Goal: Task Accomplishment & Management: Use online tool/utility

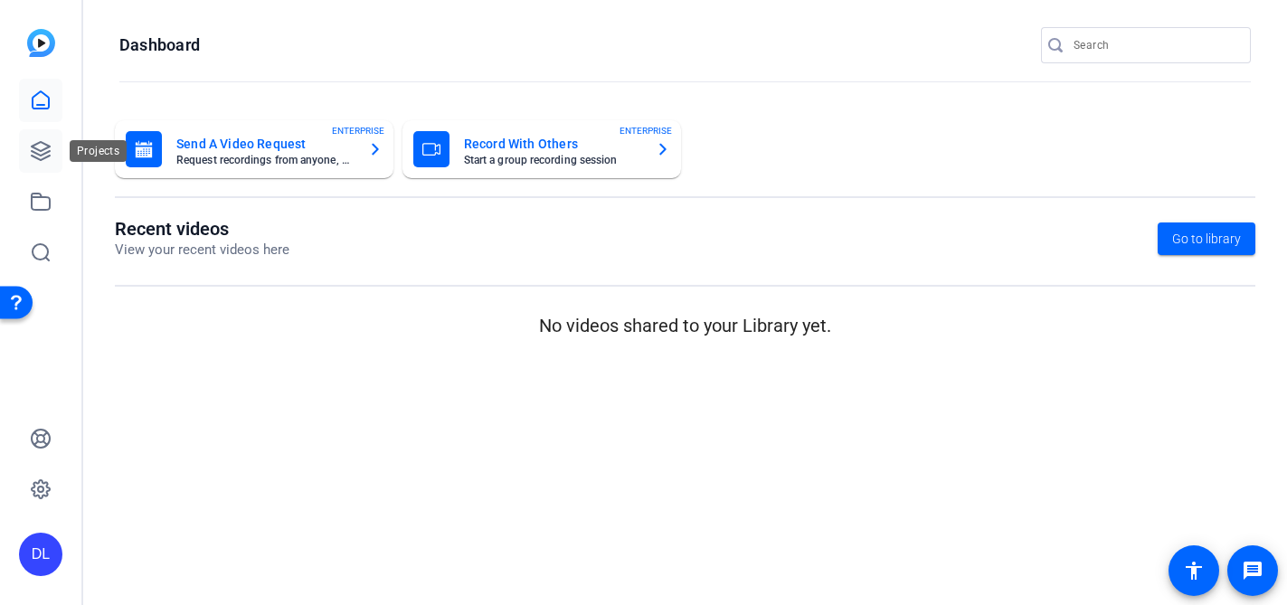
click at [36, 147] on icon at bounding box center [41, 151] width 22 height 22
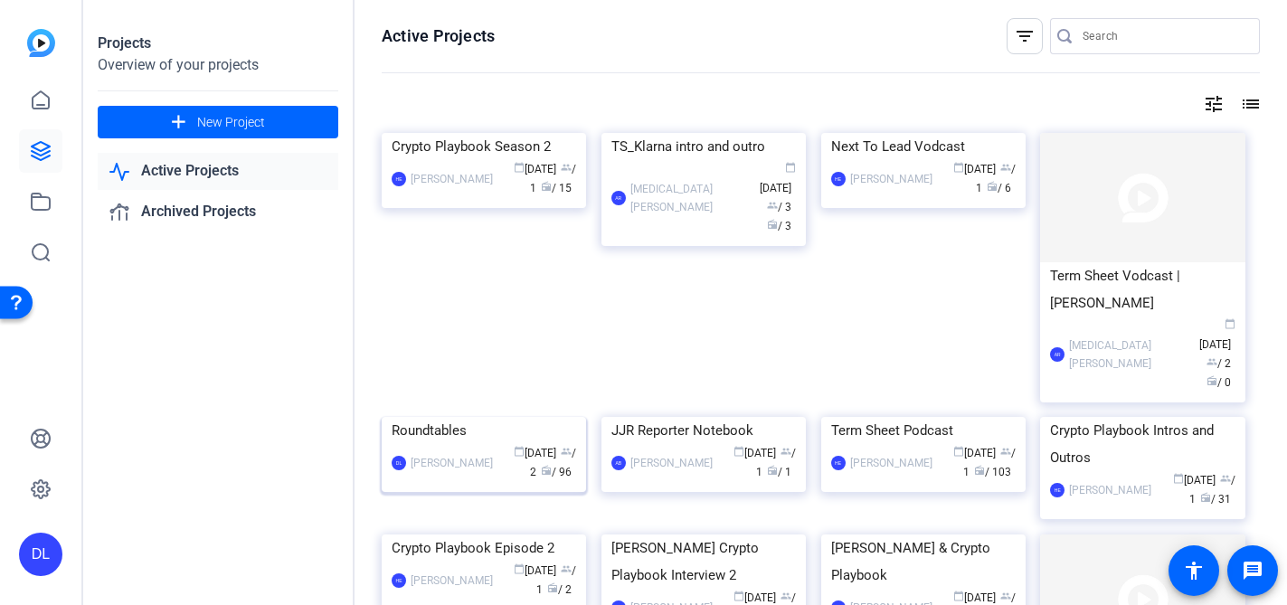
click at [435, 444] on div "Roundtables" at bounding box center [484, 430] width 185 height 27
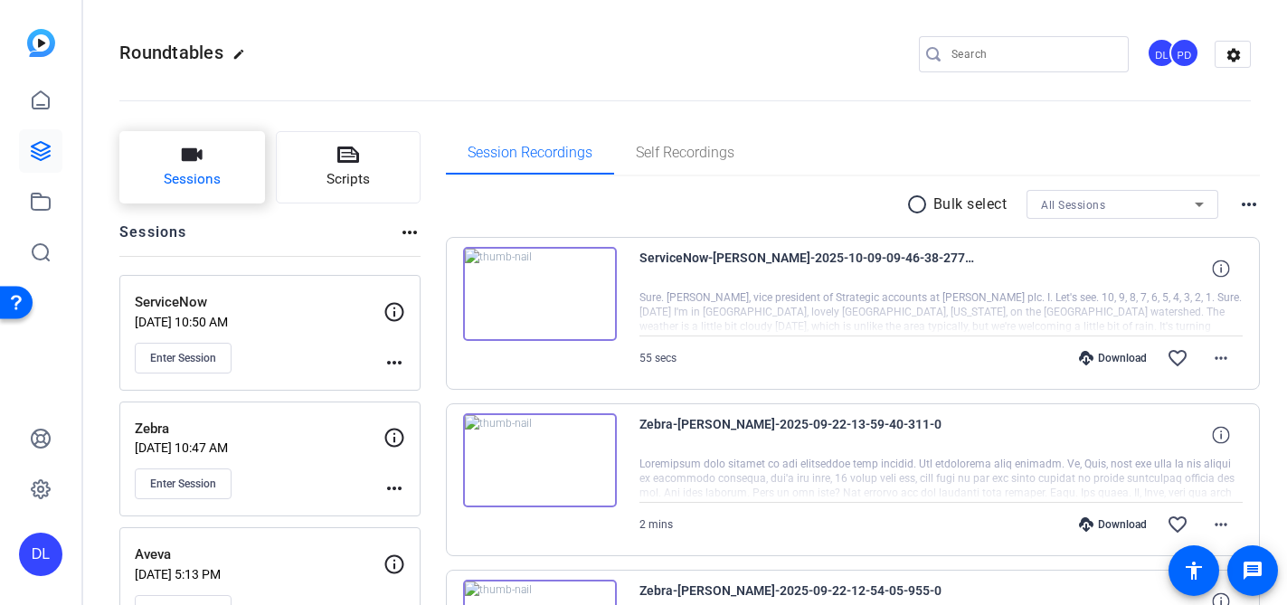
click at [197, 155] on icon "button" at bounding box center [192, 154] width 21 height 13
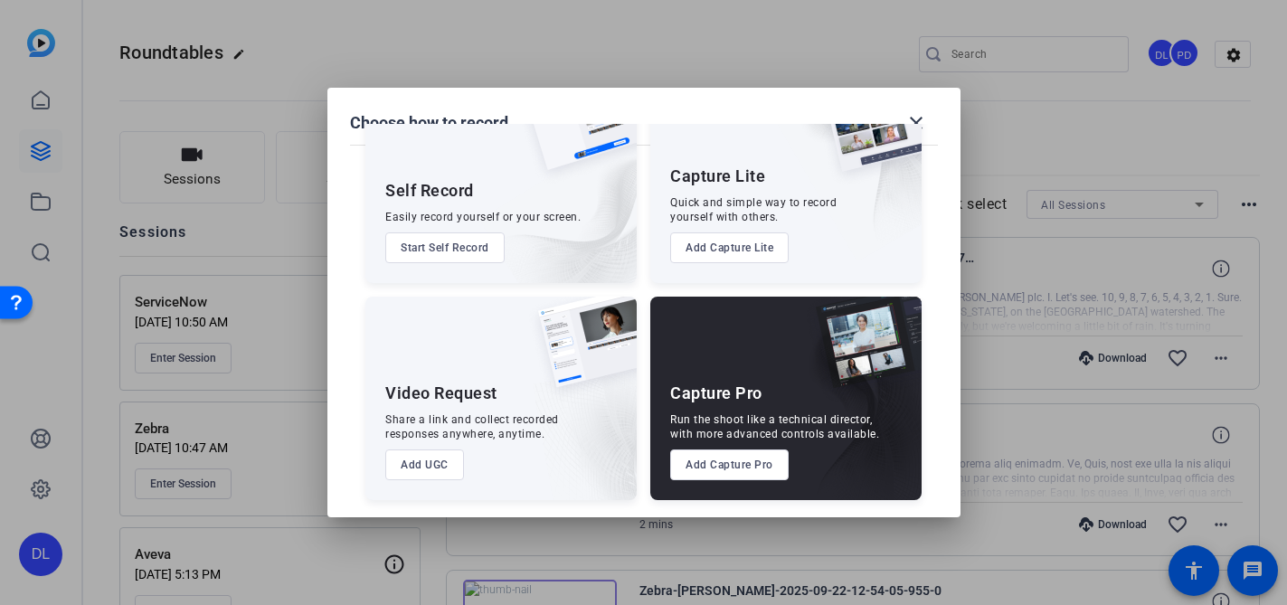
scroll to position [81, 0]
click at [738, 472] on button "Add Capture Pro" at bounding box center [729, 464] width 118 height 31
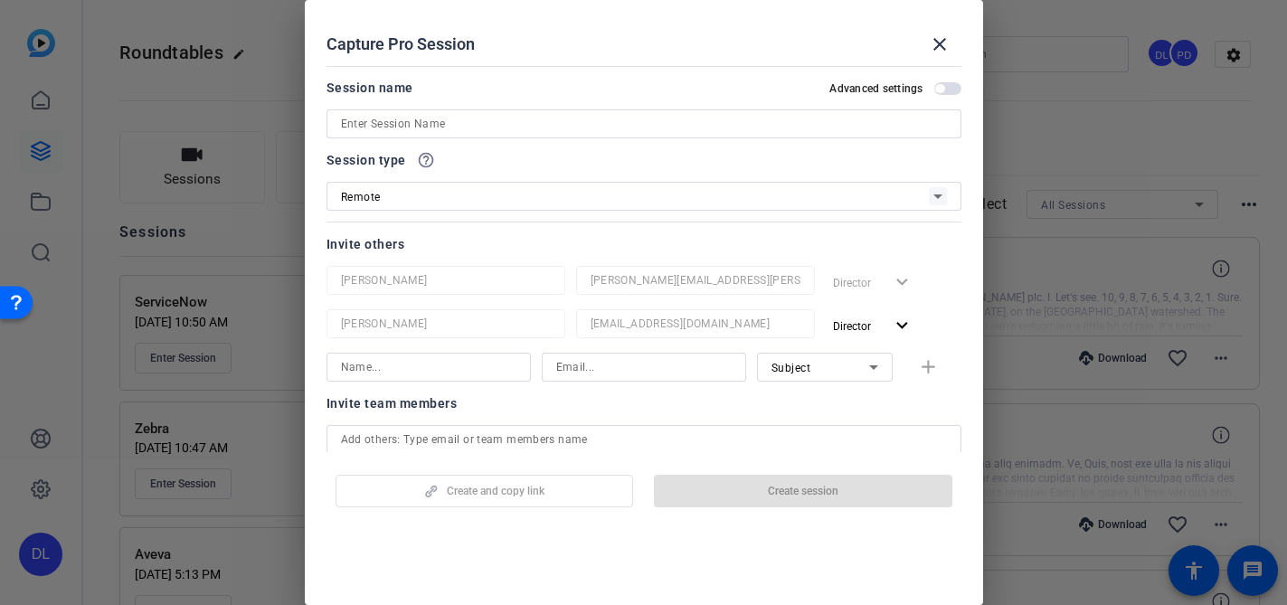
click at [611, 114] on input at bounding box center [644, 124] width 606 height 22
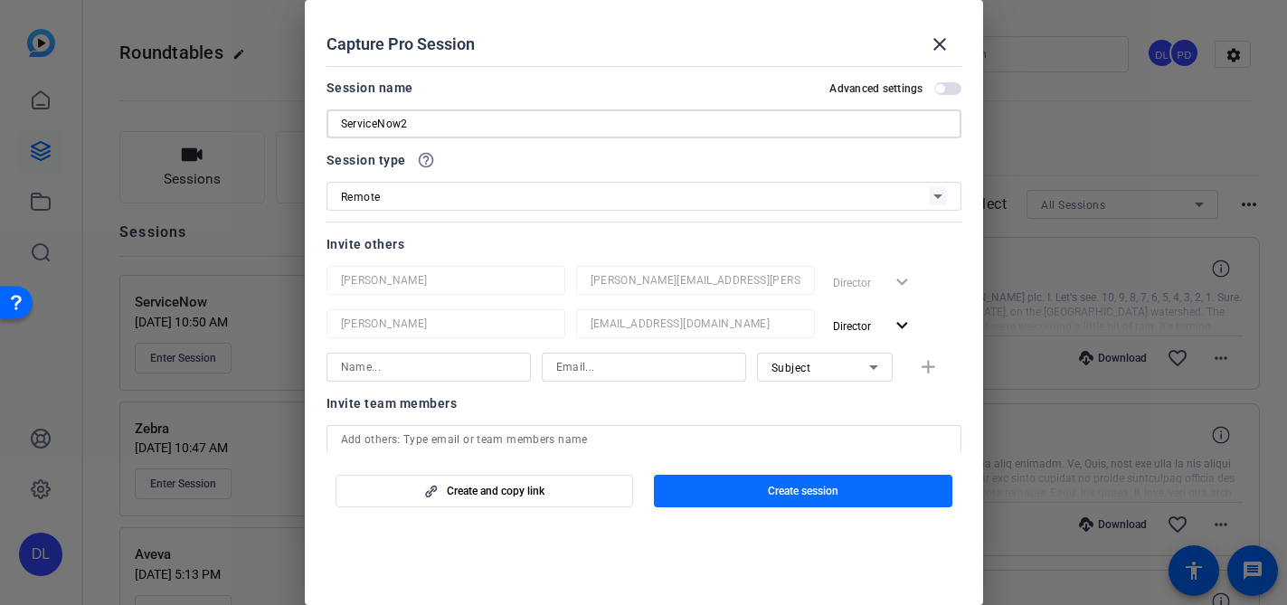
type input "ServiceNow2"
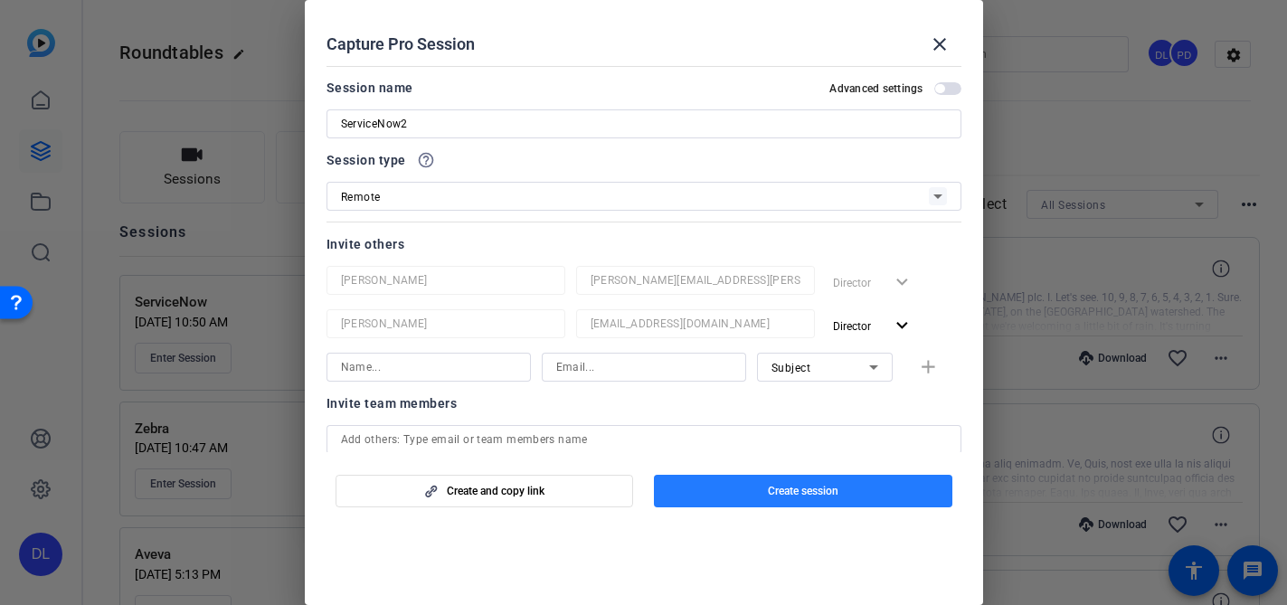
click at [768, 487] on span "Create session" at bounding box center [803, 491] width 71 height 14
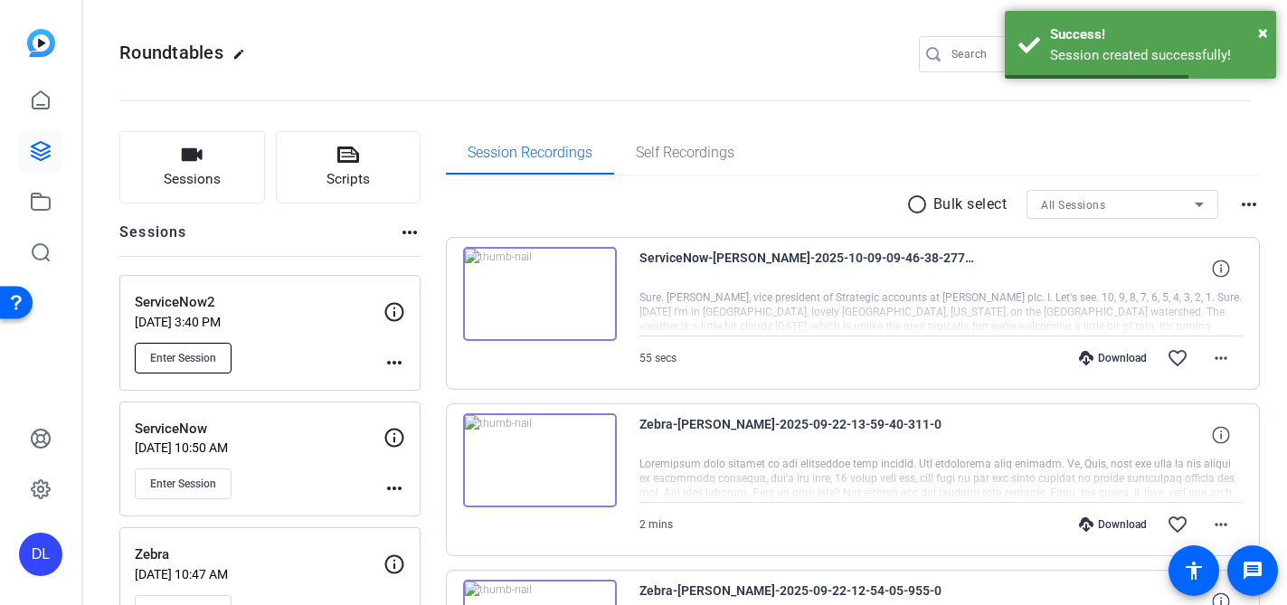
click at [212, 346] on button "Enter Session" at bounding box center [183, 358] width 97 height 31
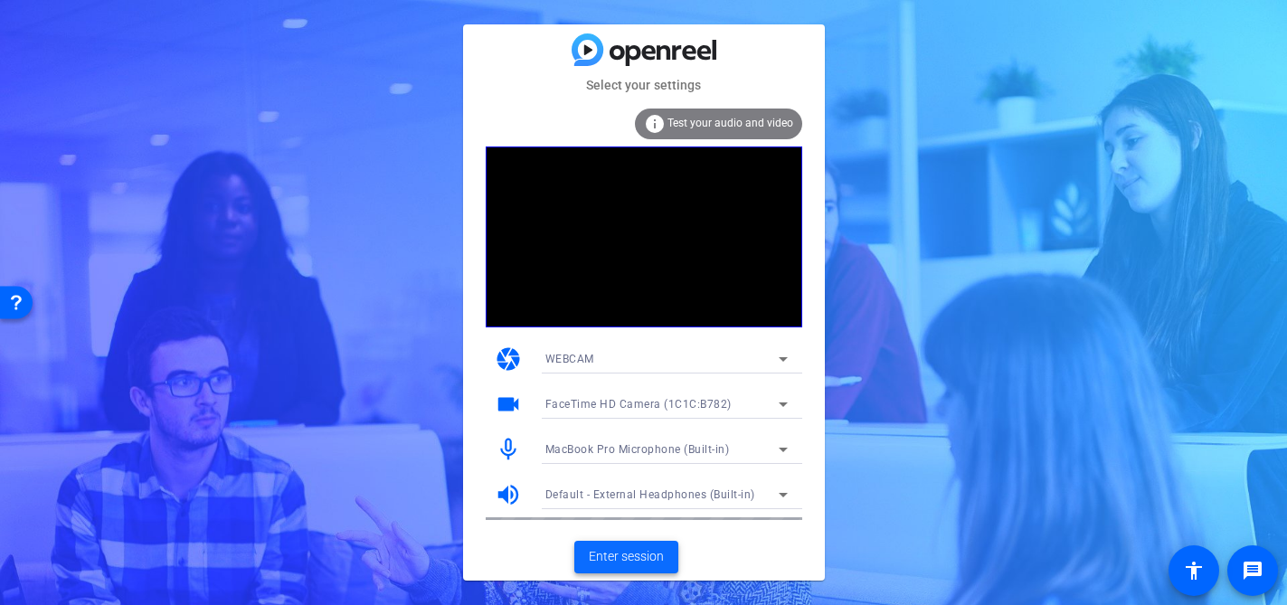
click at [625, 558] on span "Enter session" at bounding box center [626, 556] width 75 height 19
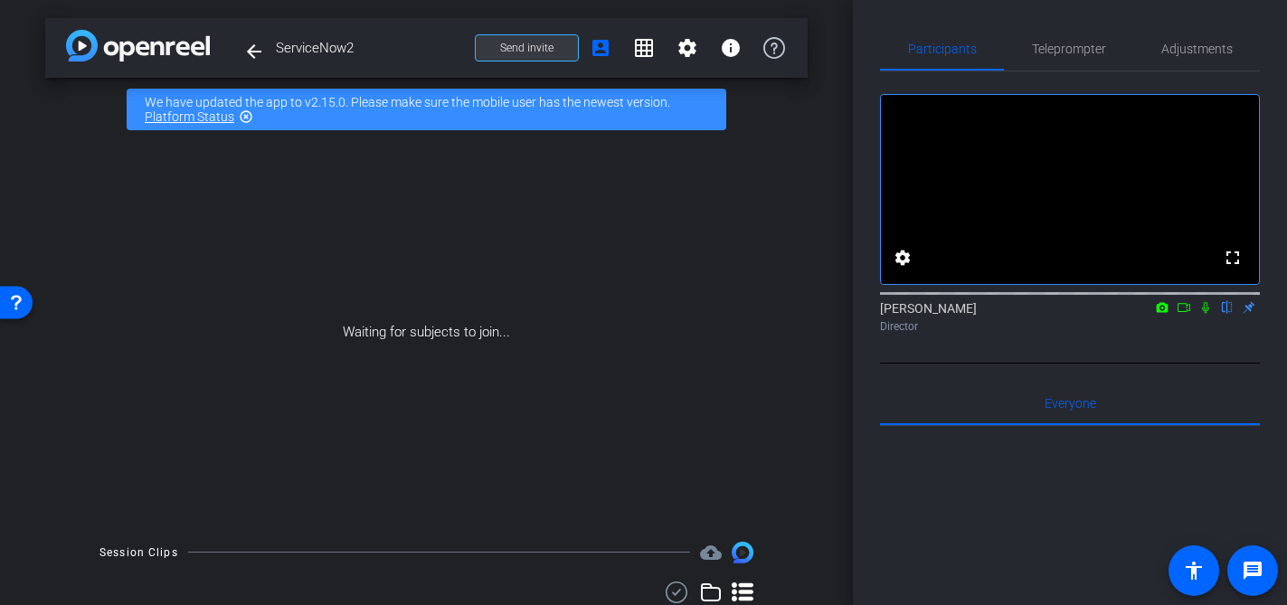
click at [542, 52] on span "Send invite" at bounding box center [526, 48] width 53 height 14
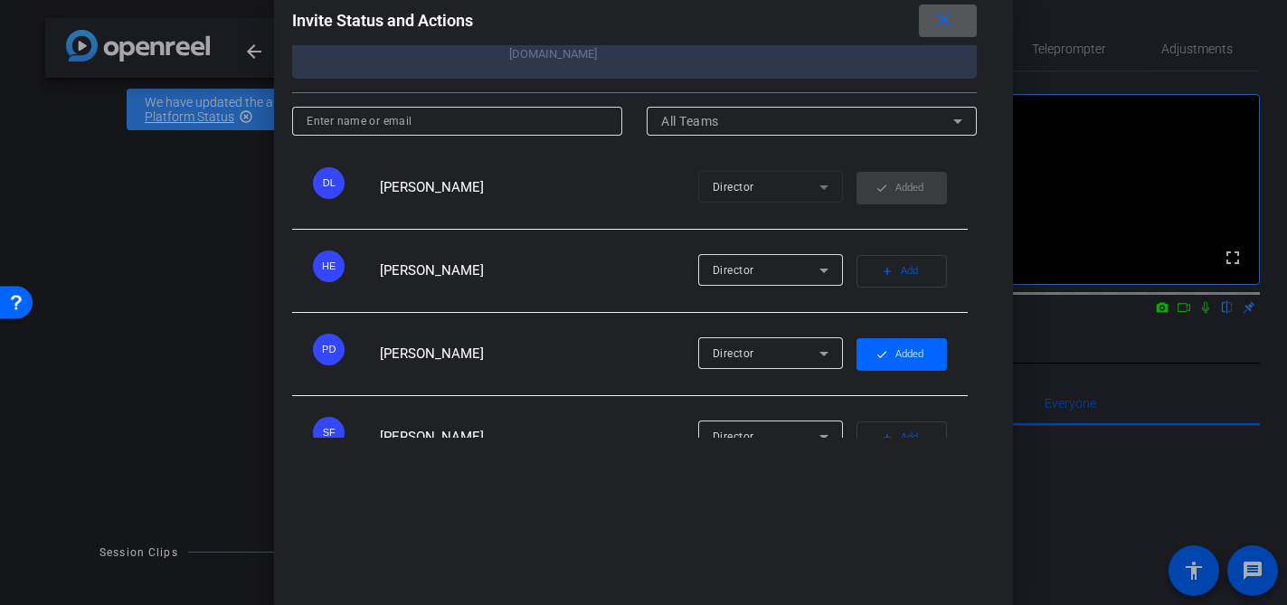
scroll to position [230, 0]
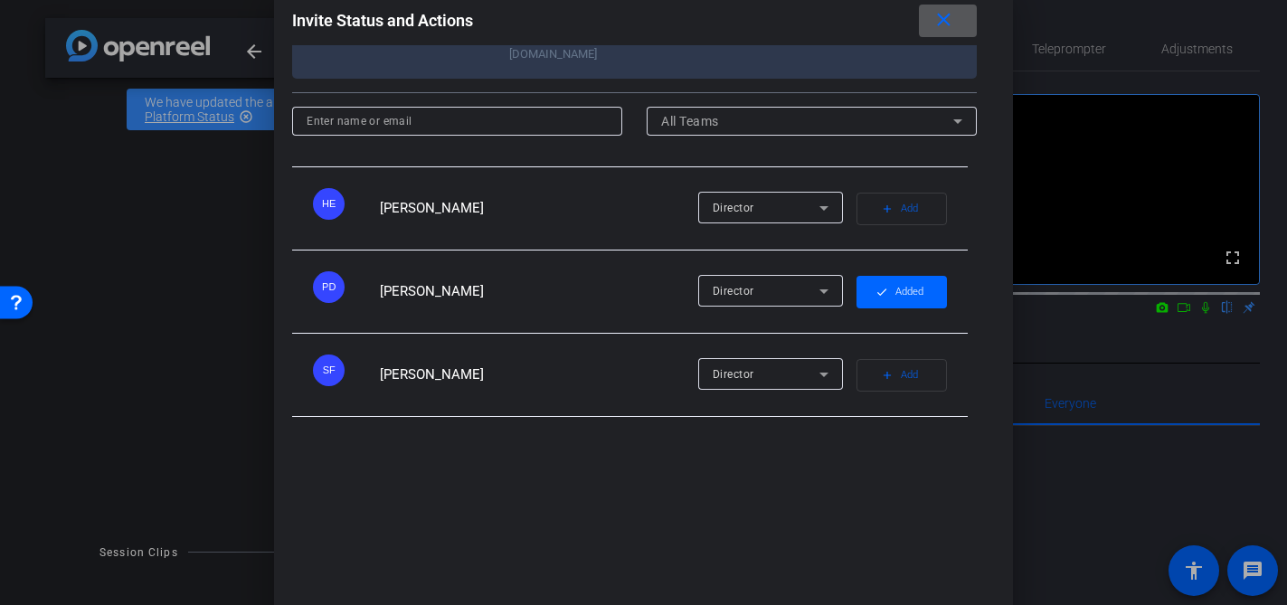
click at [883, 452] on mat-icon "add" at bounding box center [887, 458] width 13 height 13
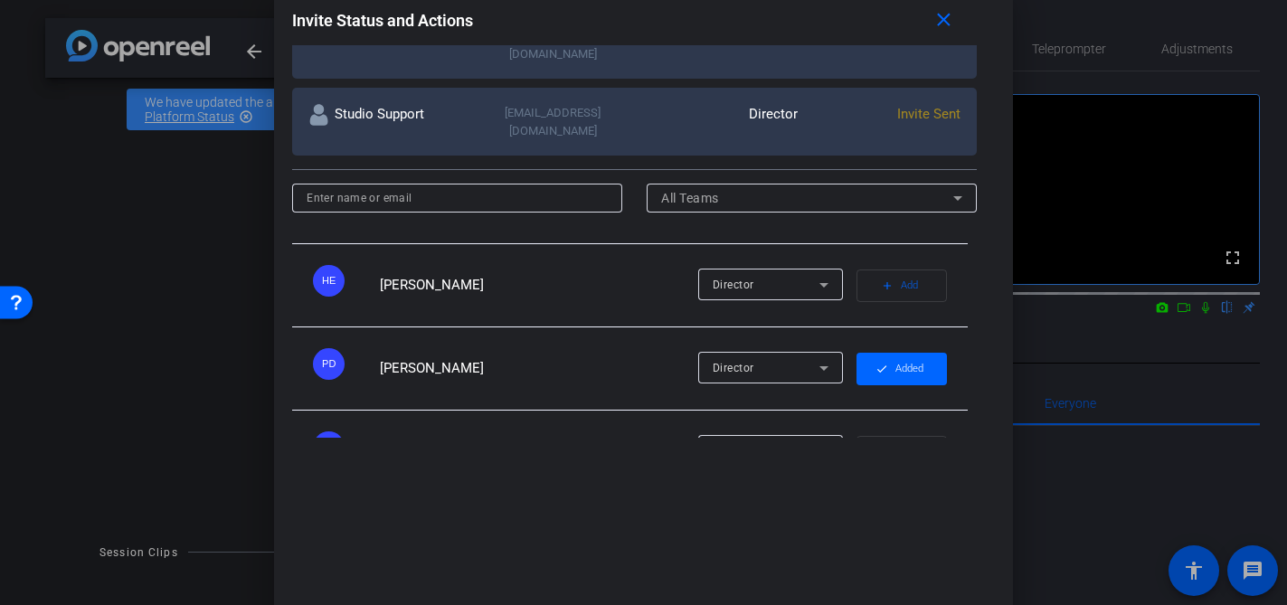
scroll to position [545, 0]
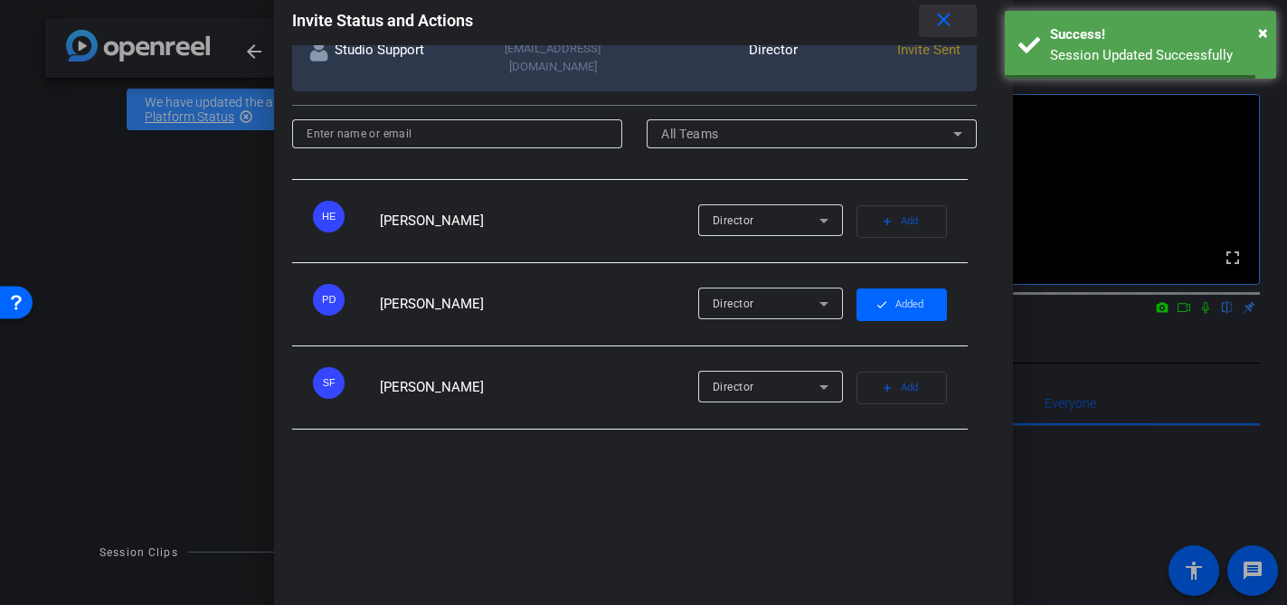
click at [942, 23] on mat-icon "close" at bounding box center [944, 20] width 23 height 23
